Goal: Complete application form: Complete application form

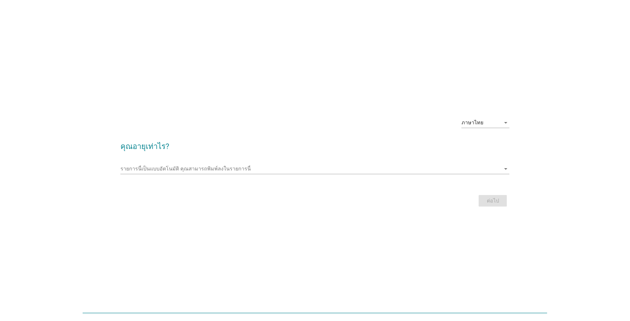
drag, startPoint x: 444, startPoint y: 65, endPoint x: 452, endPoint y: 65, distance: 7.7
click at [446, 65] on div "ภาษาไทย arrow_drop_down คุณอายุเท่าไร? รายการนี้เป็นแบบอัตโนมัติ [PERSON_NAME]พ…" at bounding box center [315, 160] width 630 height 321
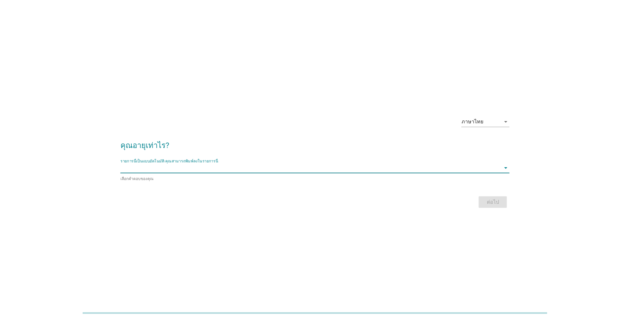
click at [481, 173] on div "รายการนี้เป็นแบบอัตโนมัติ [PERSON_NAME]พิมพ์ลงในรายการนี้ arrow_drop_down" at bounding box center [314, 168] width 389 height 10
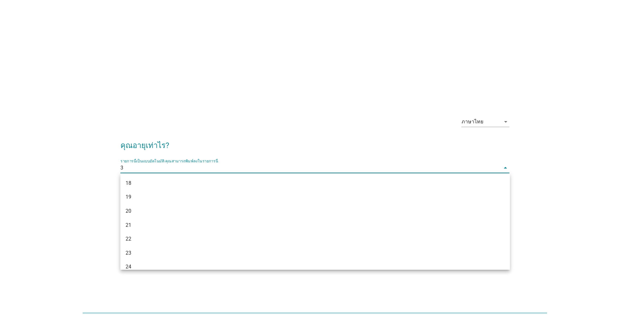
type input "32"
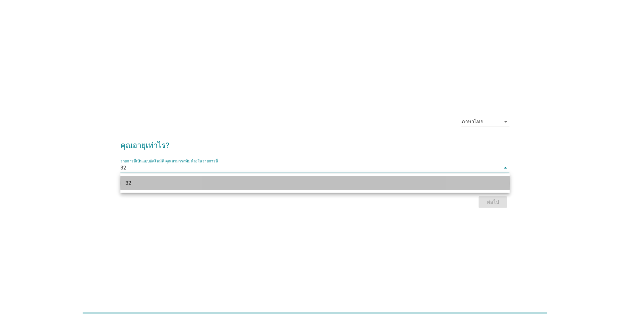
drag, startPoint x: 439, startPoint y: 186, endPoint x: 476, endPoint y: 196, distance: 38.7
click at [439, 186] on div "32" at bounding box center [298, 183] width 347 height 8
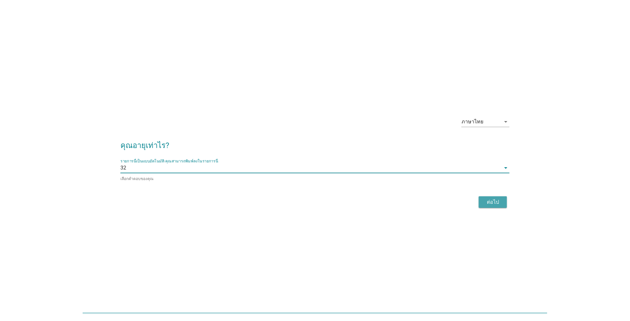
click at [498, 206] on button "ต่อไป" at bounding box center [493, 202] width 28 height 12
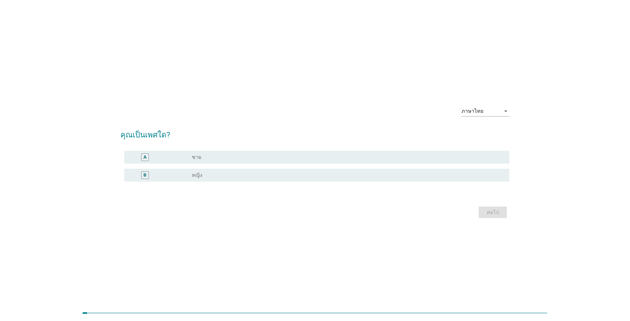
click at [207, 158] on div "radio_button_unchecked ชาย" at bounding box center [345, 157] width 307 height 6
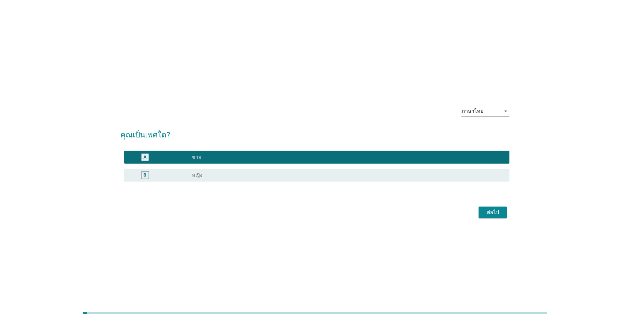
click at [490, 214] on div "ต่อไป" at bounding box center [493, 212] width 18 height 8
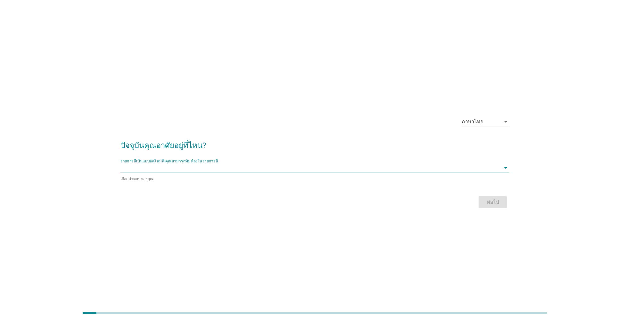
click at [341, 170] on input "รายการนี้เป็นแบบอัตโนมัติ คุณสามารถพิมพ์ลงในรายการนี้" at bounding box center [310, 168] width 380 height 10
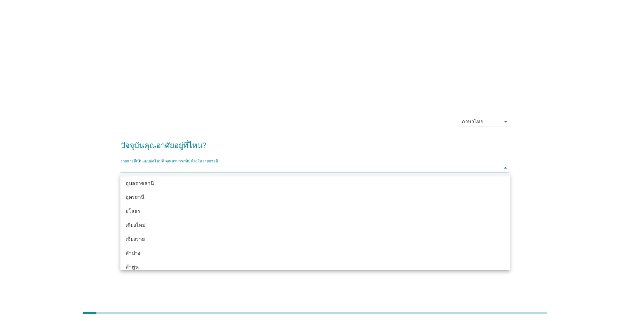
scroll to position [237, 0]
type input "d"
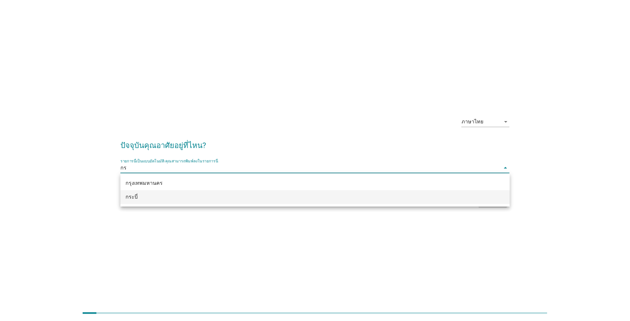
type input "กรุ"
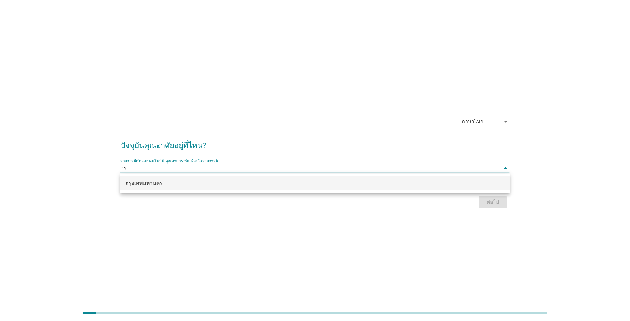
click at [189, 183] on div "กรุงเทพมหานคร" at bounding box center [298, 183] width 347 height 8
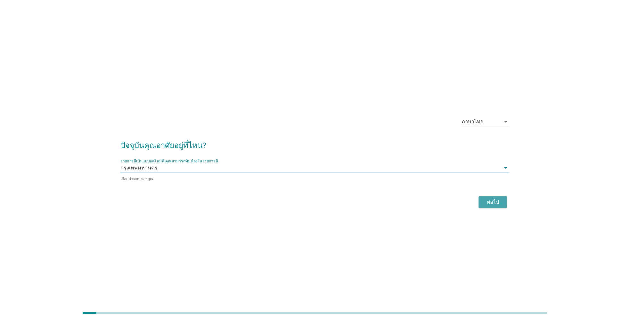
click at [483, 203] on button "ต่อไป" at bounding box center [493, 202] width 28 height 12
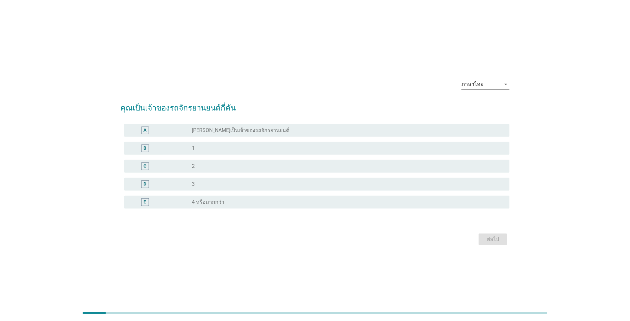
click at [202, 58] on div "ภาษาไทย arrow_drop_down คุณเป็นเจ้าของรถจักรยานยนต์กี่คัน A radio_button_unchec…" at bounding box center [315, 160] width 630 height 321
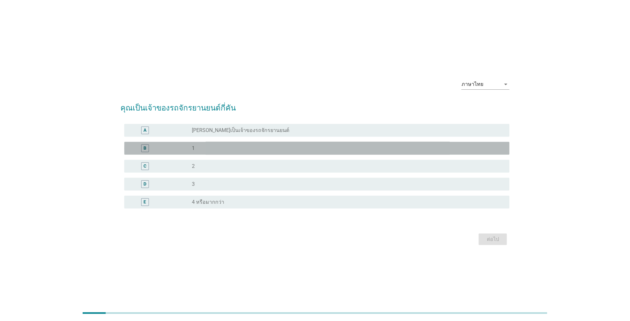
click at [213, 151] on div "radio_button_unchecked 1" at bounding box center [345, 148] width 307 height 6
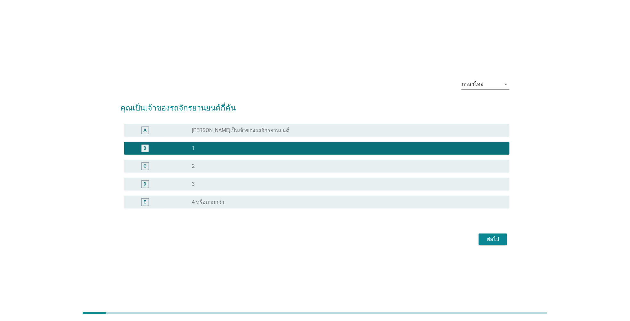
click at [210, 165] on div "radio_button_unchecked 2" at bounding box center [345, 166] width 307 height 6
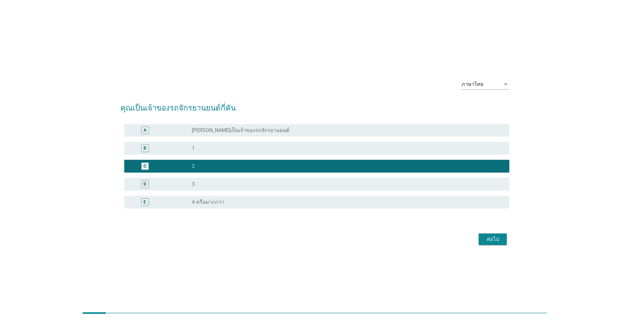
click at [500, 241] on div "ต่อไป" at bounding box center [493, 239] width 18 height 8
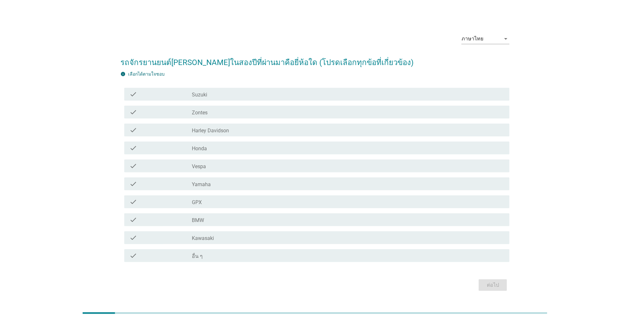
click at [217, 181] on div "check_box_outline_blank Yamaha" at bounding box center [348, 184] width 312 height 8
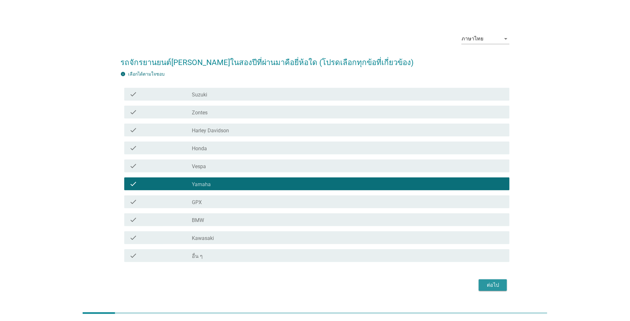
click at [494, 284] on div "ต่อไป" at bounding box center [493, 285] width 18 height 8
